Goal: Check status

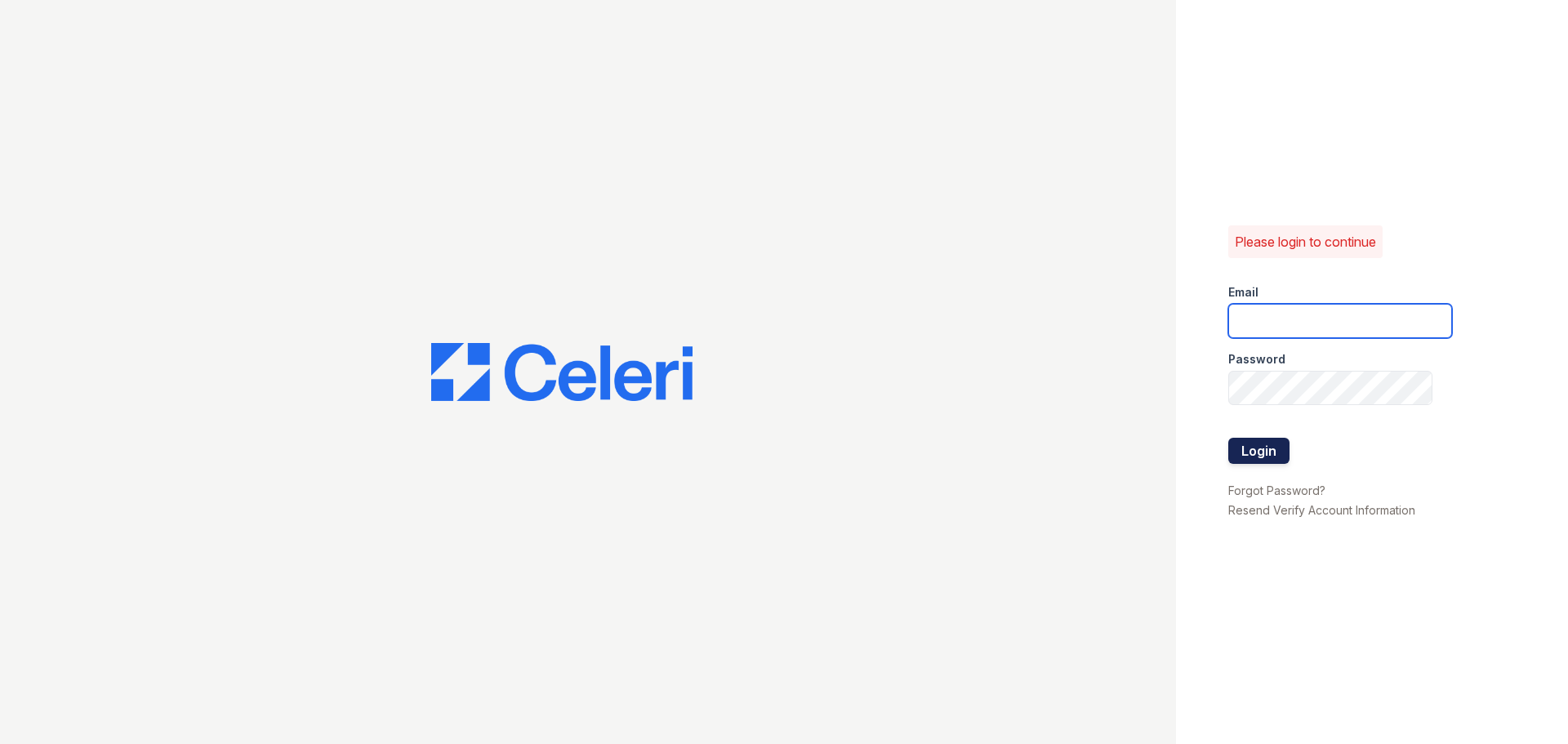
type input "arioso.pm@cafmanagement.com"
click at [1271, 446] on button "Login" at bounding box center [1259, 451] width 61 height 26
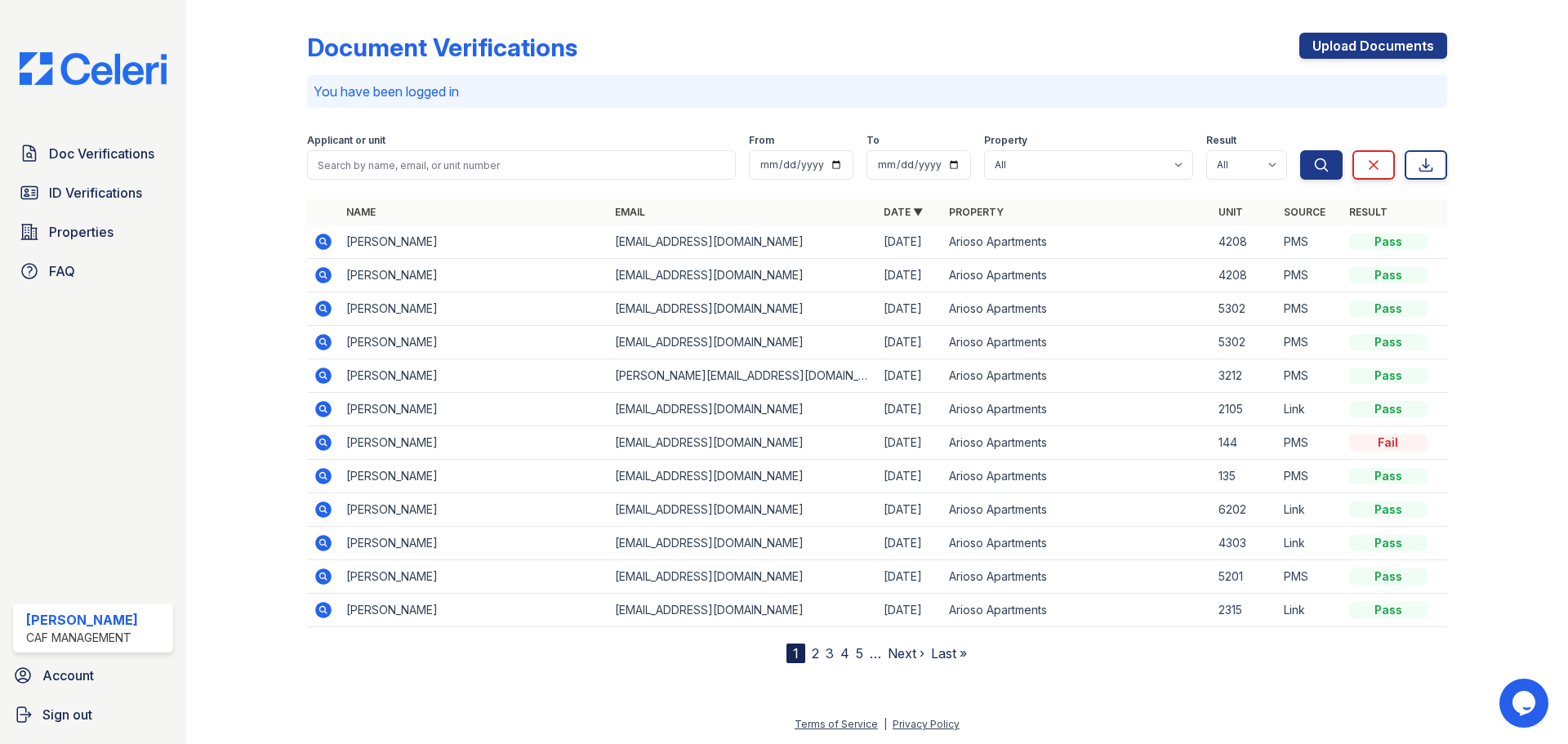
click at [1398, 437] on div "Fail" at bounding box center [1388, 442] width 78 height 17
click at [325, 439] on icon at bounding box center [323, 442] width 17 height 17
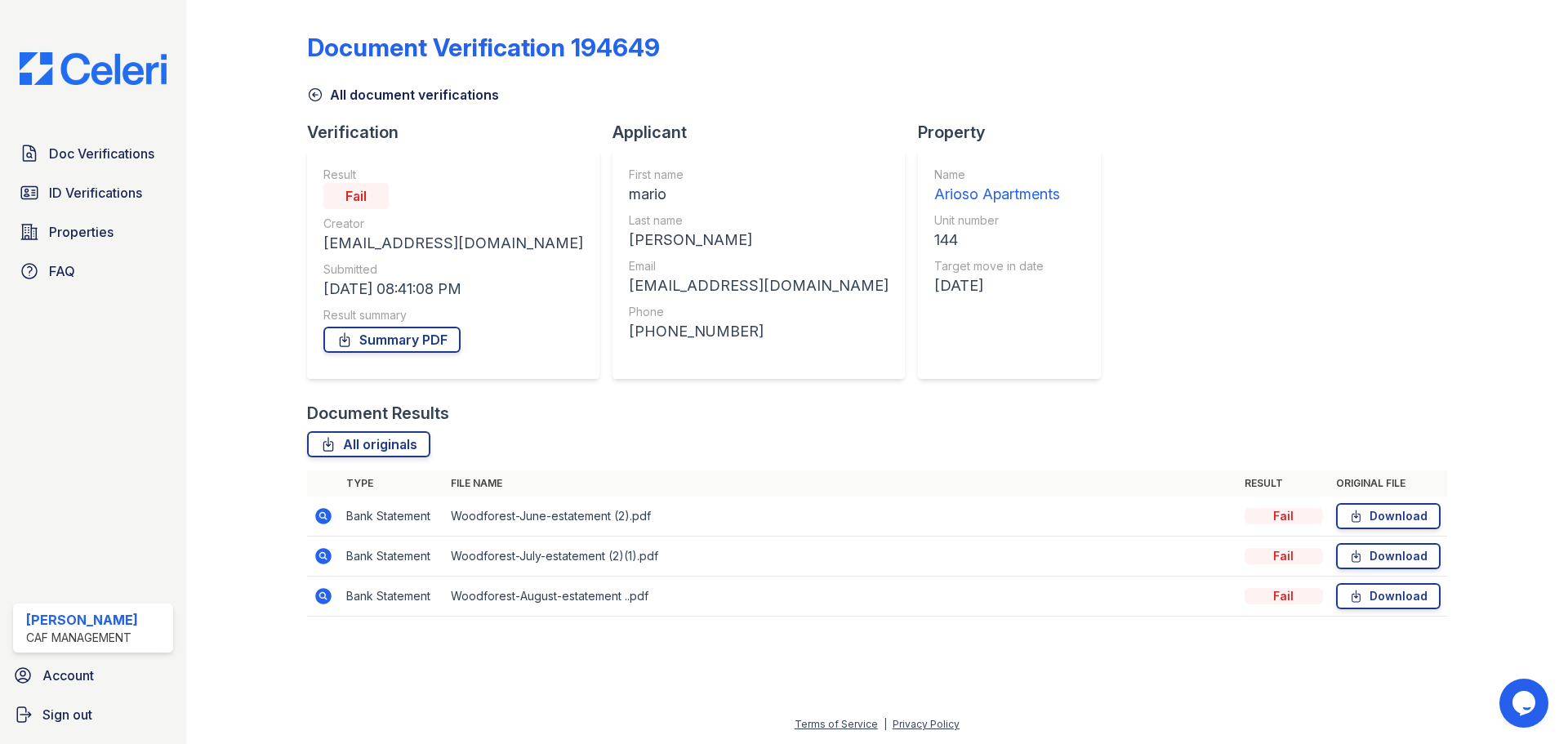
click at [528, 517] on td "Woodforest-June-estatement (2).pdf" at bounding box center [840, 516] width 794 height 40
click at [321, 514] on icon at bounding box center [322, 515] width 4 height 4
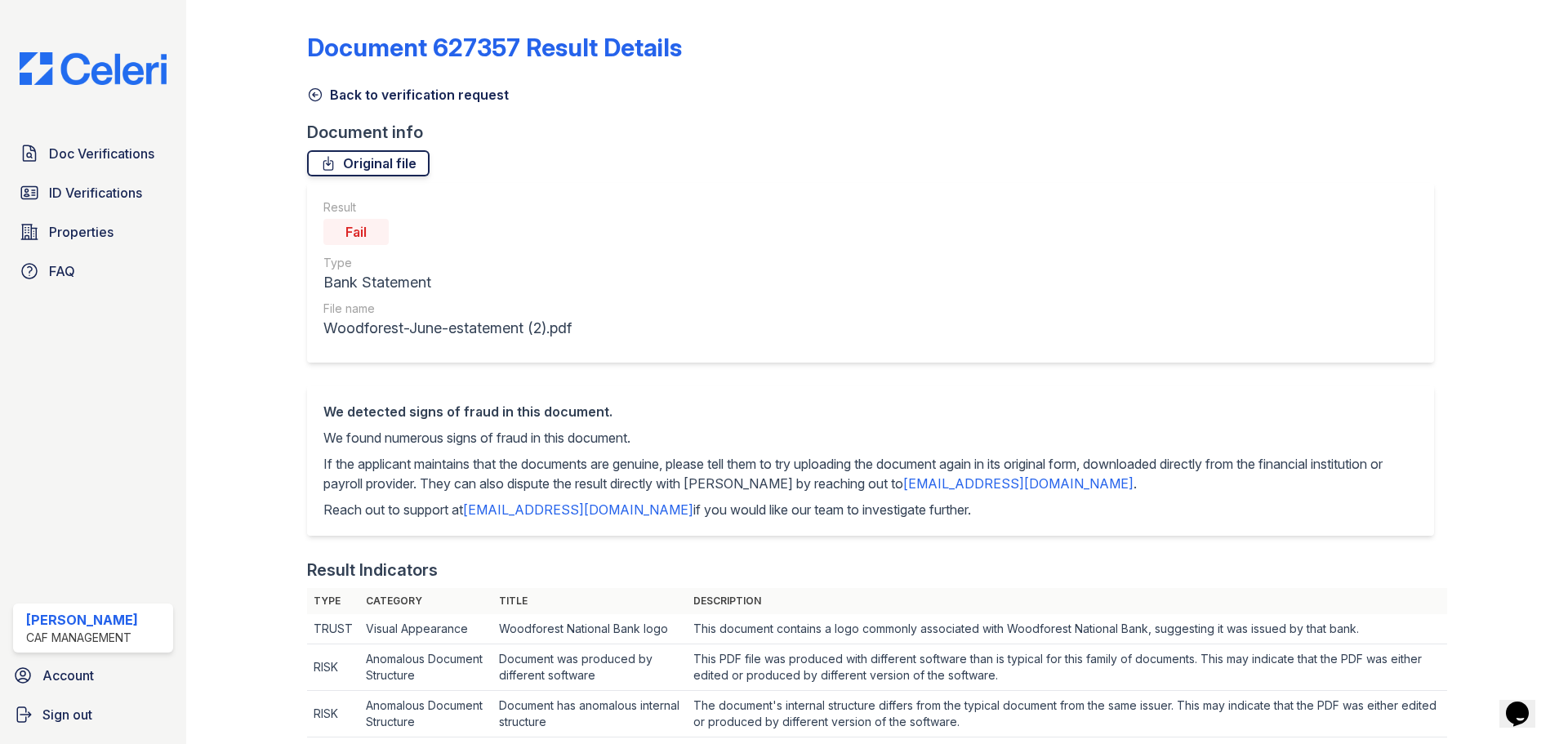
click at [383, 157] on link "Original file" at bounding box center [368, 163] width 123 height 26
click at [991, 200] on div "Result Fail Type Bank Statement File name Woodforest-June-estatement (2).pdf" at bounding box center [870, 272] width 1127 height 180
